Goal: Task Accomplishment & Management: Use online tool/utility

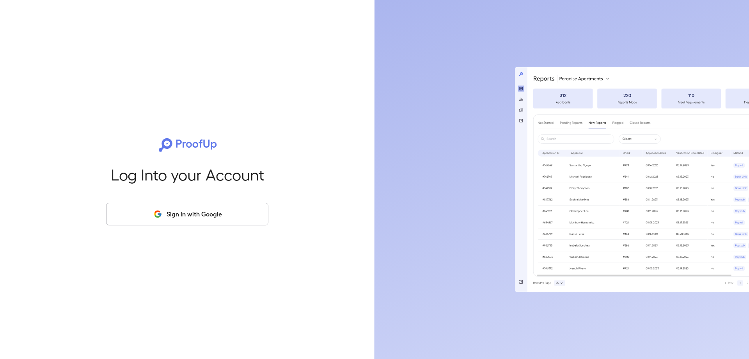
click at [242, 212] on button "Sign in with Google" at bounding box center [187, 214] width 162 height 23
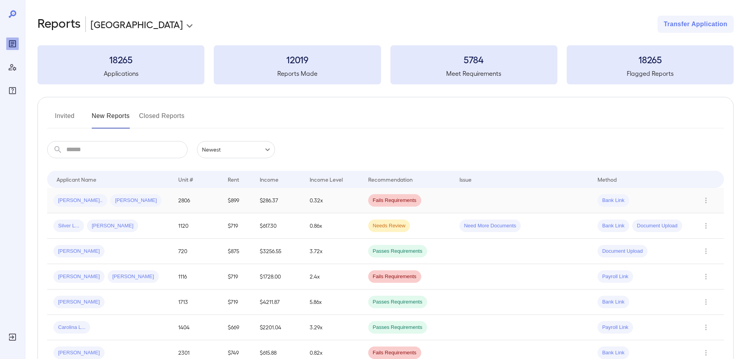
click at [130, 203] on div "[PERSON_NAME].. [PERSON_NAME]" at bounding box center [109, 200] width 112 height 12
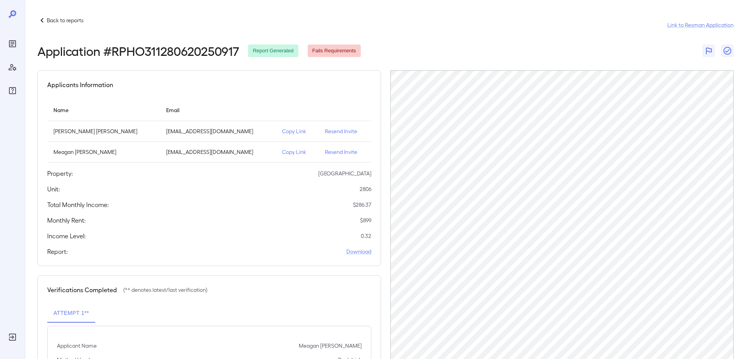
click at [331, 132] on p "Resend Invite" at bounding box center [345, 131] width 40 height 8
click at [334, 150] on p "Resend Invite" at bounding box center [345, 152] width 40 height 8
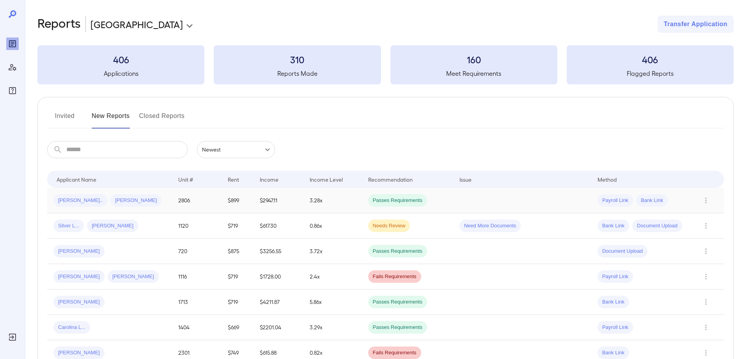
click at [171, 201] on td "Aden R... Meagan J..." at bounding box center [109, 200] width 125 height 25
